Goal: Transaction & Acquisition: Download file/media

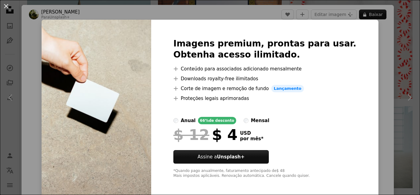
scroll to position [5801, 0]
click at [367, 51] on div "An X shape Imagens premium, prontas para usar. Obtenha acesso ilimitado. A plus…" at bounding box center [210, 97] width 420 height 195
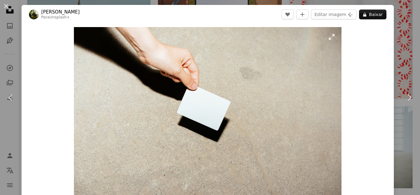
click at [246, 95] on img "Ampliar esta imagem" at bounding box center [208, 116] width 268 height 179
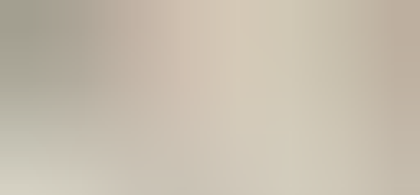
scroll to position [41, 0]
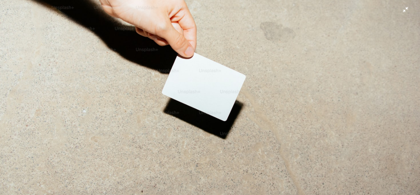
click at [407, 9] on img "Diminuir esta imagem" at bounding box center [210, 98] width 421 height 281
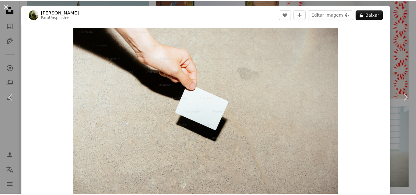
scroll to position [10, 0]
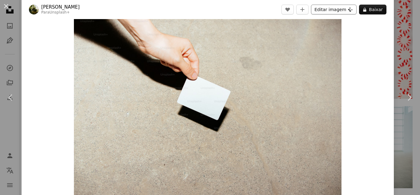
click at [347, 8] on button "Editar imagem Plus sign for Unsplash+" at bounding box center [334, 10] width 46 height 10
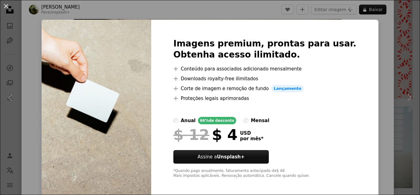
click at [379, 19] on div "An X shape Imagens premium, prontas para usar. Obtenha acesso ilimitado. A plus…" at bounding box center [210, 97] width 420 height 195
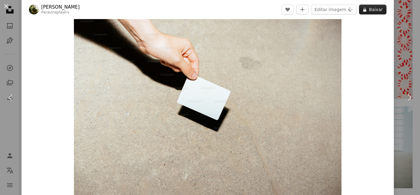
click at [382, 8] on button "A lock Baixar" at bounding box center [372, 10] width 27 height 10
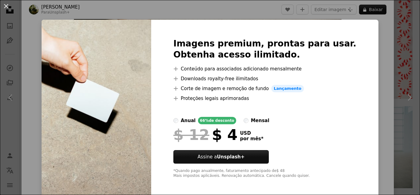
click at [395, 68] on div "An X shape Imagens premium, prontas para usar. Obtenha acesso ilimitado. A plus…" at bounding box center [210, 97] width 420 height 195
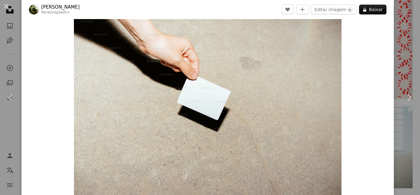
click at [395, 68] on div "An X shape Chevron left Chevron right [PERSON_NAME] Para Unsplash+ A heart A pl…" at bounding box center [210, 97] width 420 height 195
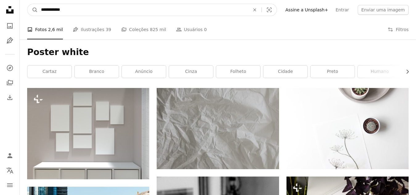
click at [115, 14] on input "**********" at bounding box center [143, 10] width 210 height 12
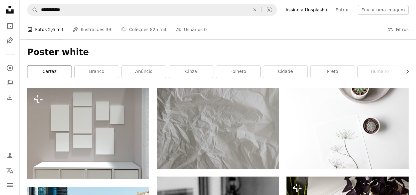
click at [54, 72] on link "cartaz" at bounding box center [49, 72] width 44 height 12
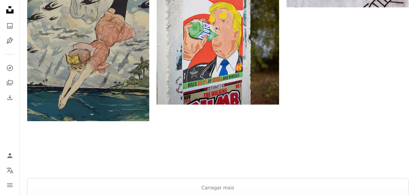
scroll to position [1141, 0]
